Goal: Transaction & Acquisition: Book appointment/travel/reservation

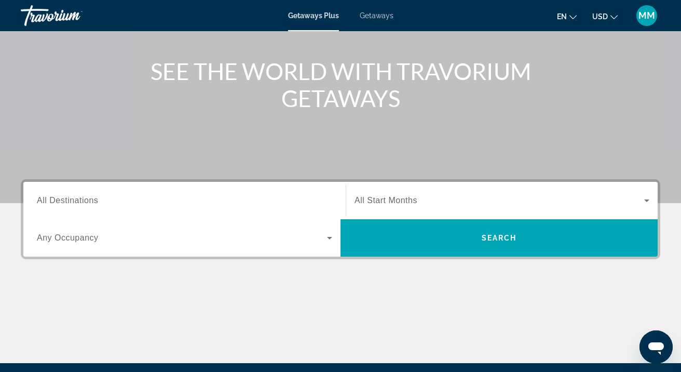
scroll to position [126, 0]
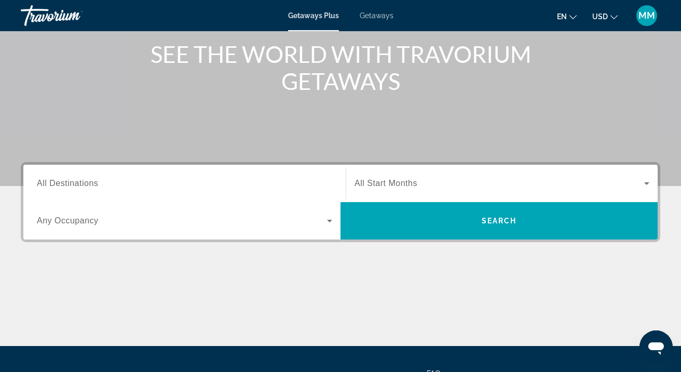
click at [82, 181] on span "All Destinations" at bounding box center [67, 182] width 61 height 9
click at [82, 181] on input "Destination All Destinations" at bounding box center [184, 183] width 295 height 12
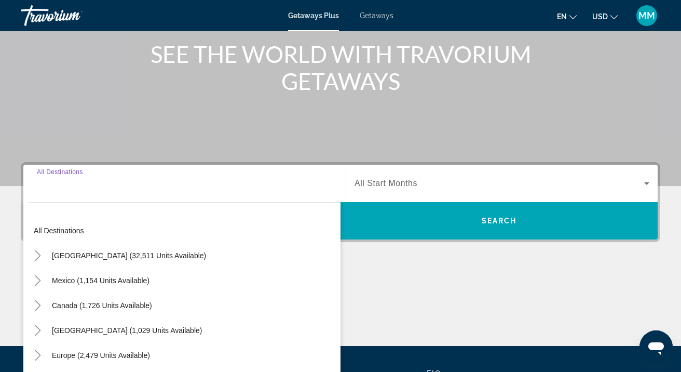
scroll to position [227, 0]
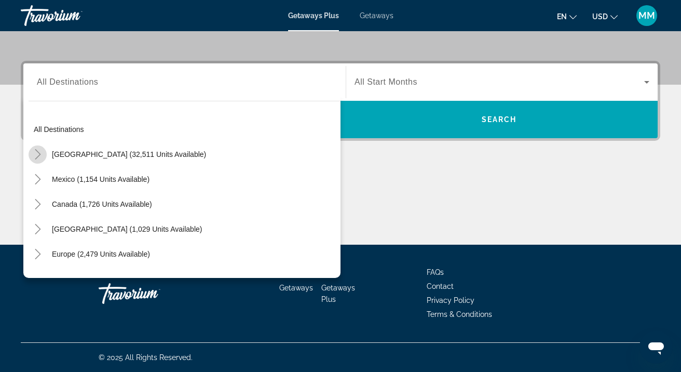
click at [42, 159] on mat-icon "Toggle United States (32,511 units available)" at bounding box center [38, 154] width 18 height 18
click at [50, 228] on icon "Toggle California (2,281 units available)" at bounding box center [48, 229] width 6 height 10
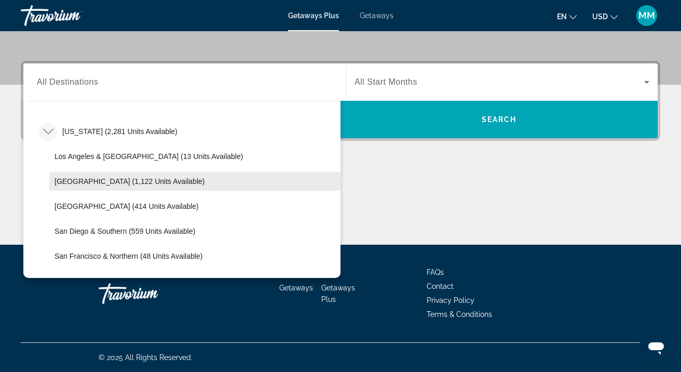
scroll to position [99, 0]
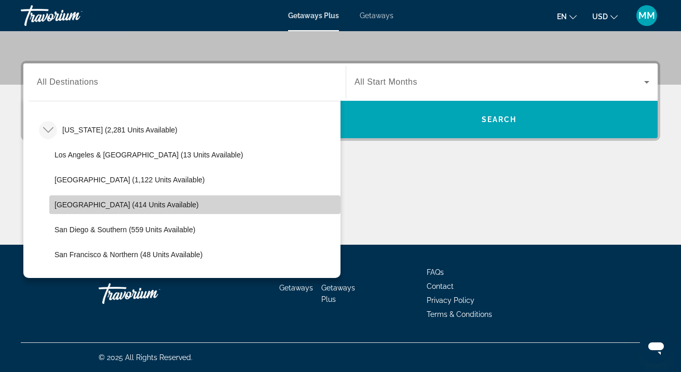
click at [104, 202] on span "[GEOGRAPHIC_DATA] (414 units available)" at bounding box center [126, 204] width 144 height 8
type input "**********"
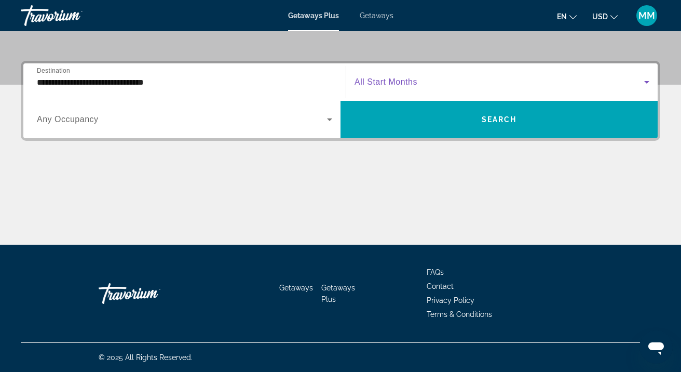
click at [648, 78] on icon "Search widget" at bounding box center [646, 82] width 12 height 12
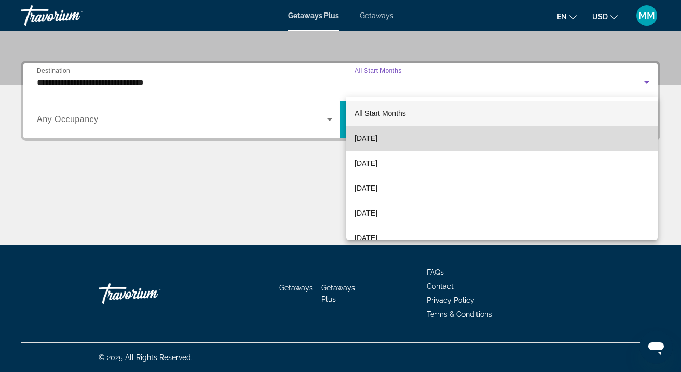
click at [377, 138] on span "[DATE]" at bounding box center [365, 138] width 23 height 12
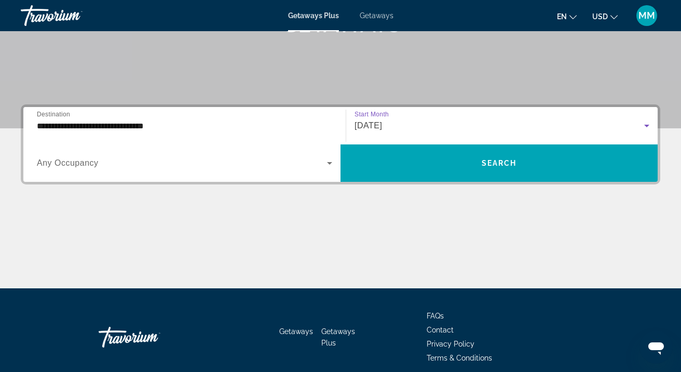
scroll to position [182, 0]
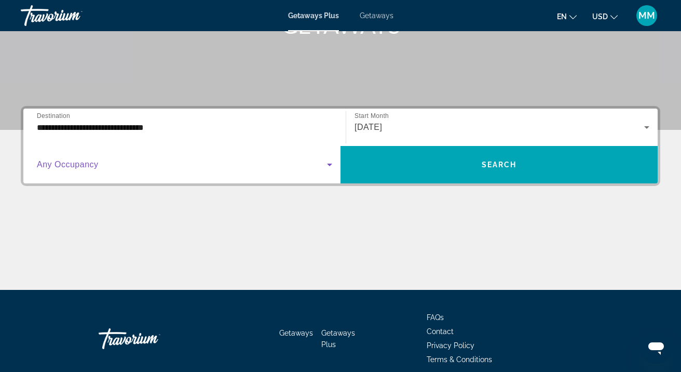
click at [329, 164] on icon "Search widget" at bounding box center [329, 164] width 5 height 3
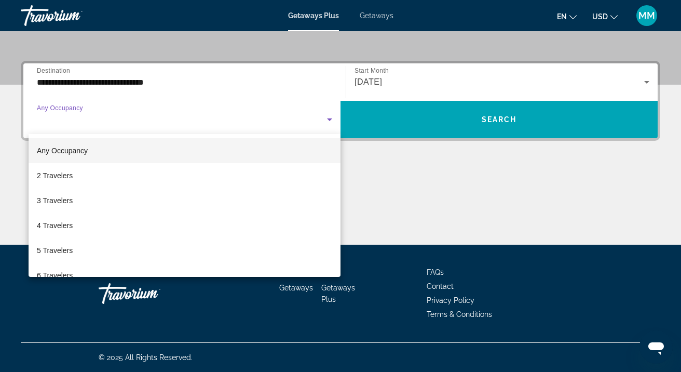
click at [158, 114] on div at bounding box center [340, 186] width 681 height 372
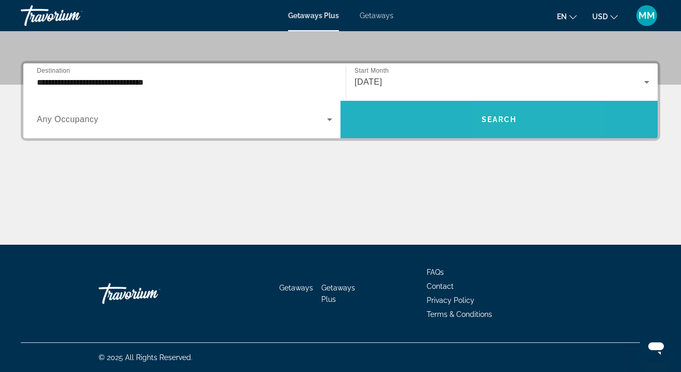
click at [502, 121] on span "Search" at bounding box center [499, 119] width 35 height 8
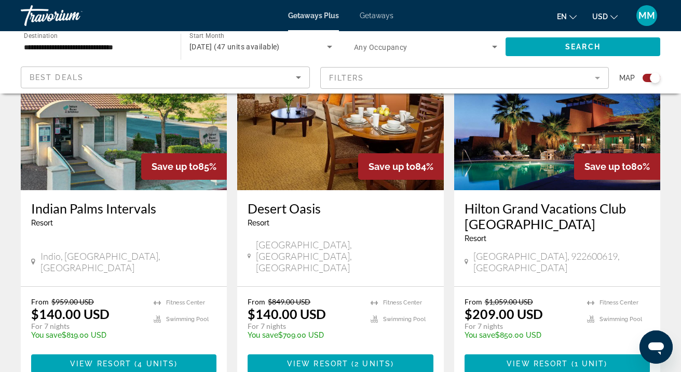
scroll to position [827, 0]
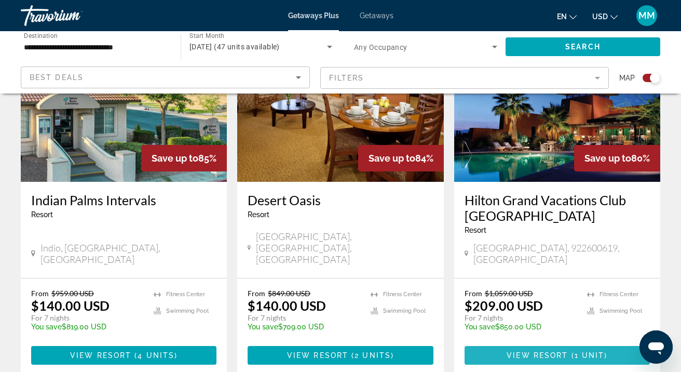
click at [542, 351] on span "View Resort" at bounding box center [536, 355] width 61 height 8
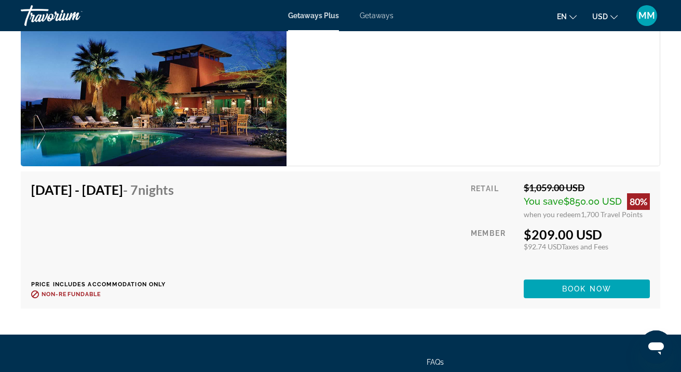
scroll to position [1989, 0]
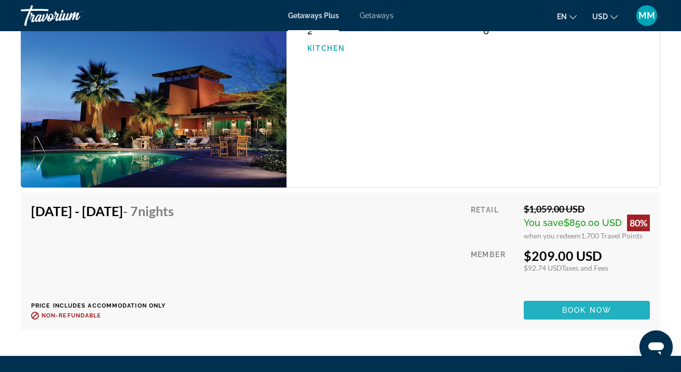
click at [589, 309] on span "Book now" at bounding box center [586, 310] width 49 height 8
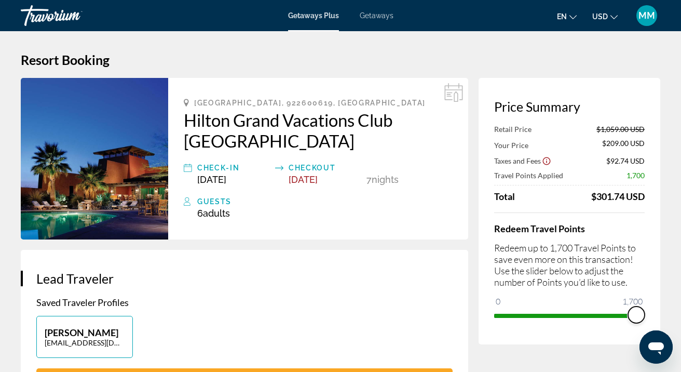
click at [634, 311] on span "ngx-slider" at bounding box center [636, 314] width 17 height 17
click at [622, 315] on ngx-slider "0 1,700 1,568" at bounding box center [569, 314] width 150 height 2
drag, startPoint x: 628, startPoint y: 316, endPoint x: 581, endPoint y: 321, distance: 47.4
click at [581, 321] on span "ngx-slider" at bounding box center [580, 314] width 17 height 17
